Goal: Transaction & Acquisition: Book appointment/travel/reservation

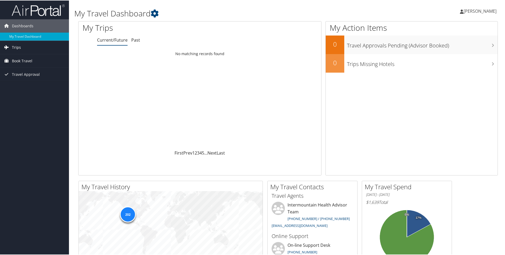
click at [19, 46] on span "Trips" at bounding box center [16, 46] width 9 height 13
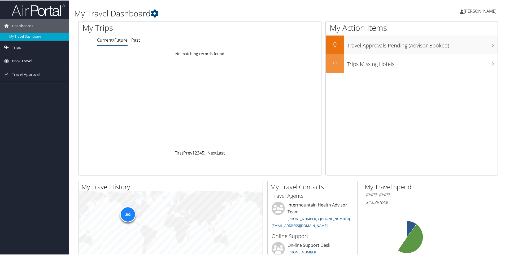
click at [34, 65] on link "Book Travel" at bounding box center [34, 60] width 69 height 13
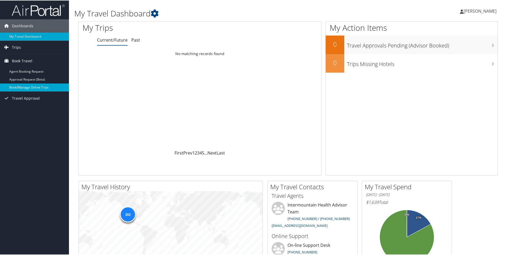
click at [25, 89] on link "Book/Manage Online Trips" at bounding box center [34, 87] width 69 height 8
